Goal: Information Seeking & Learning: Learn about a topic

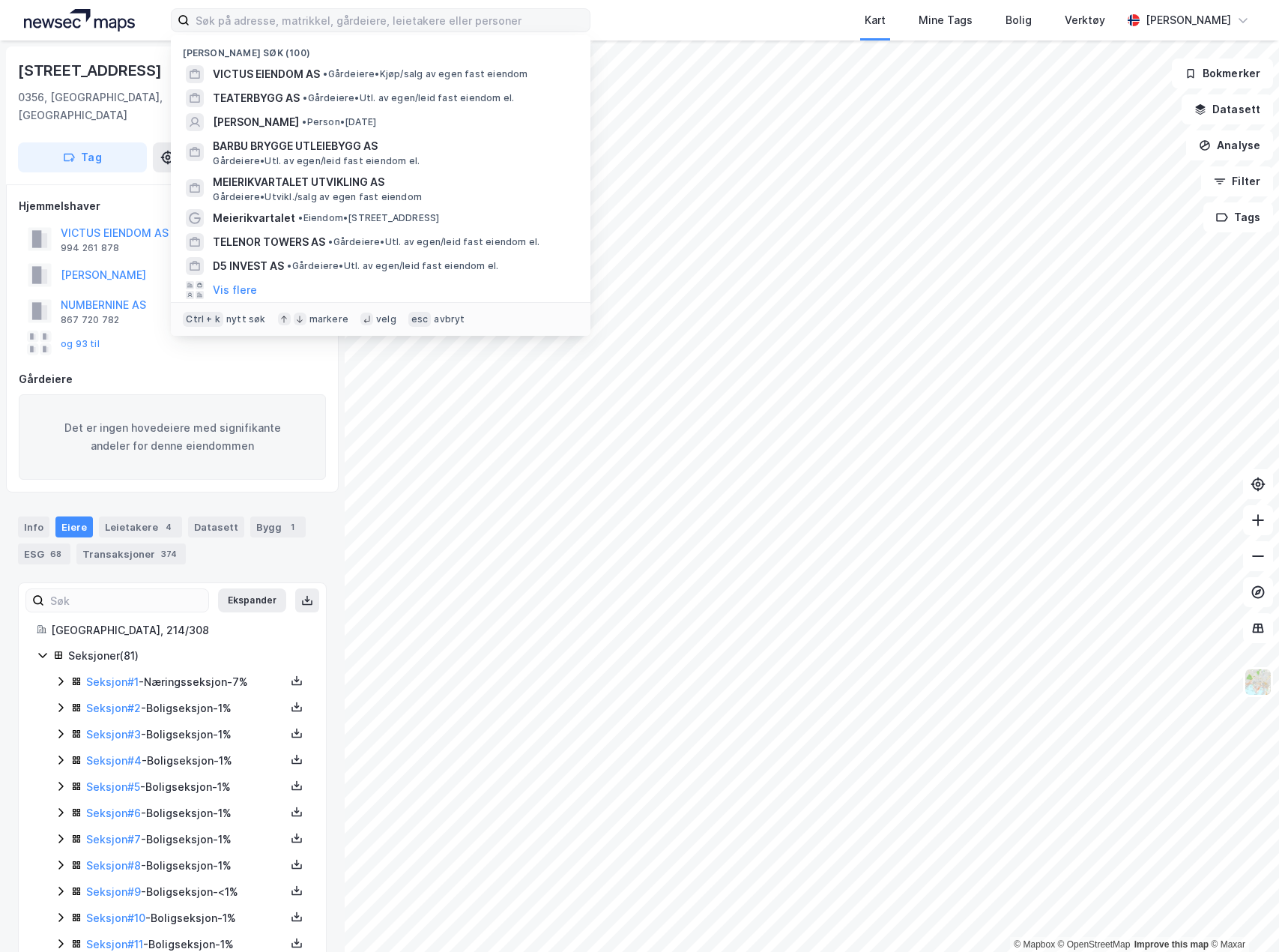
click at [391, 28] on input at bounding box center [389, 20] width 400 height 23
type input "[PERSON_NAME] eiendom [GEOGRAPHIC_DATA]"
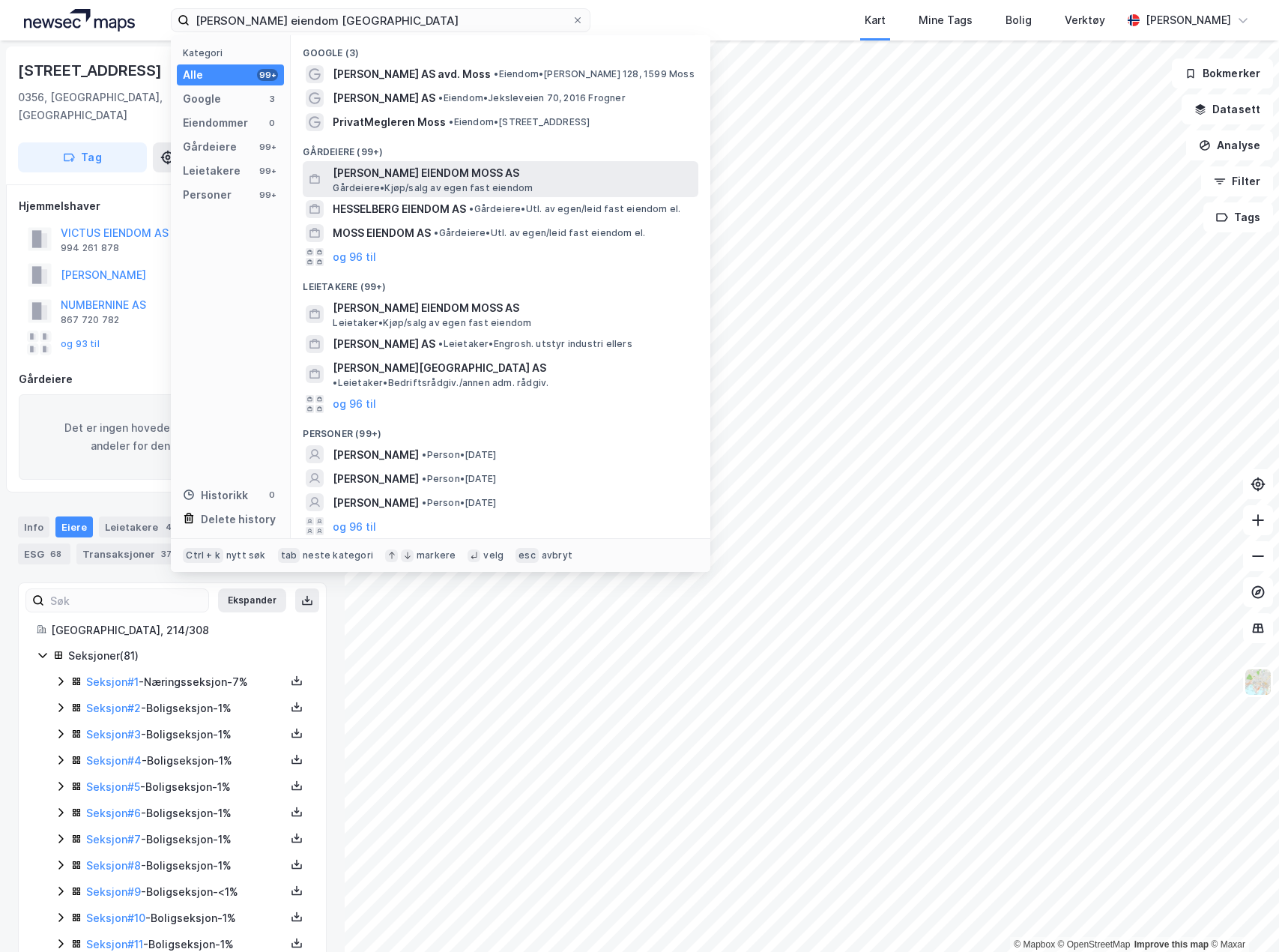
click at [438, 181] on span "[PERSON_NAME] EIENDOM MOSS AS" at bounding box center [512, 172] width 359 height 18
